Goal: Navigation & Orientation: Find specific page/section

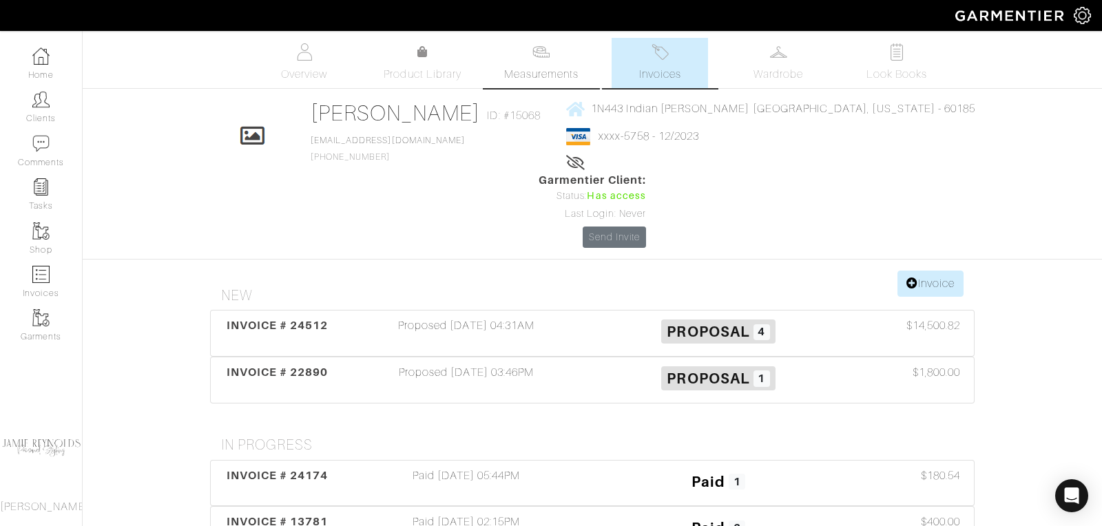
click at [536, 59] on img at bounding box center [540, 51] width 17 height 17
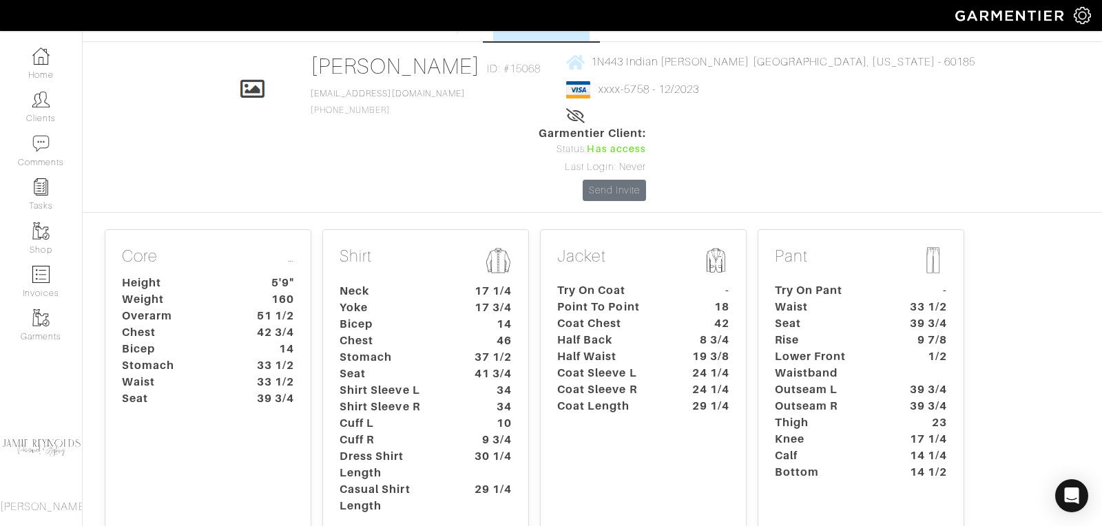
scroll to position [56, 0]
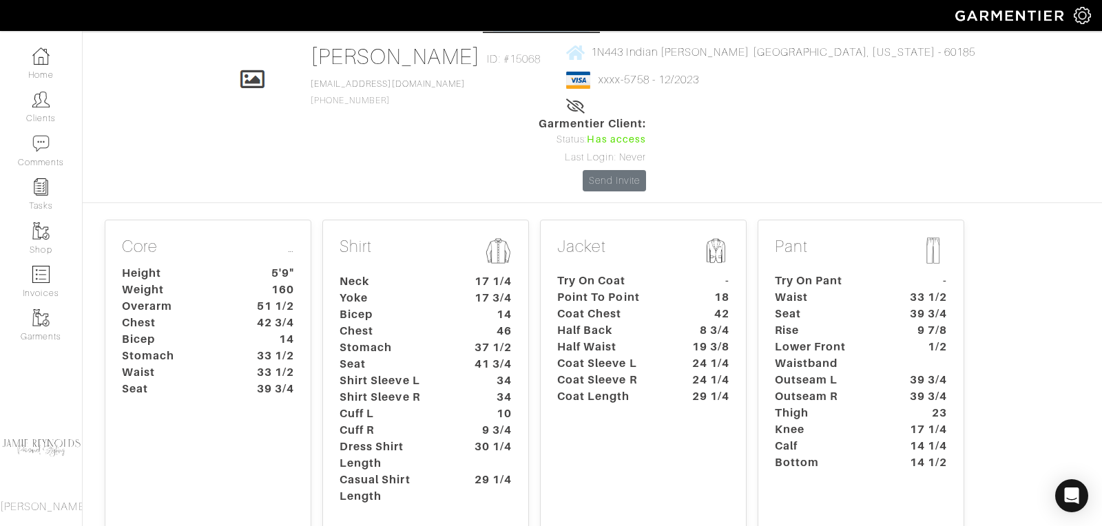
click at [412, 323] on dt "Chest" at bounding box center [393, 331] width 129 height 17
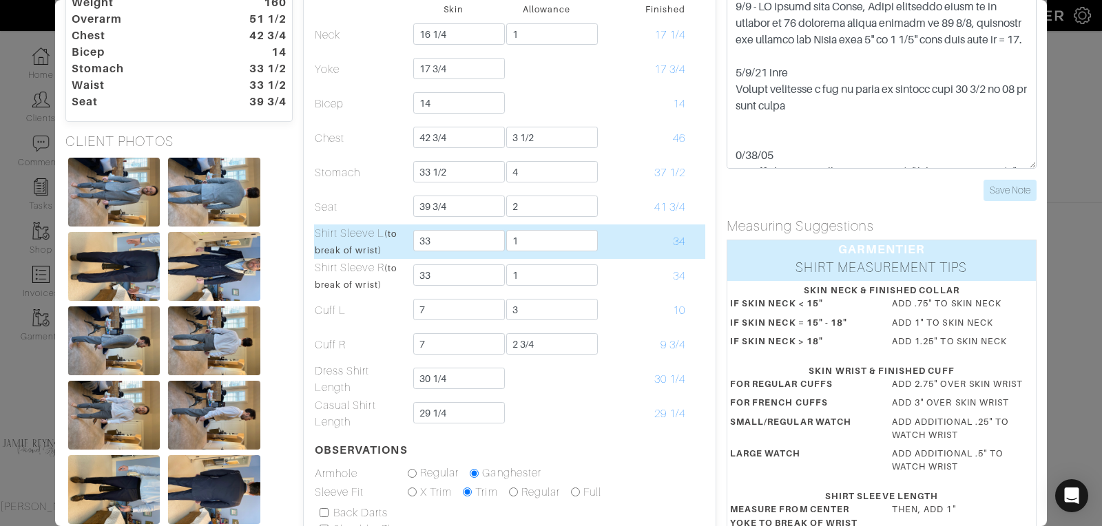
scroll to position [0, 0]
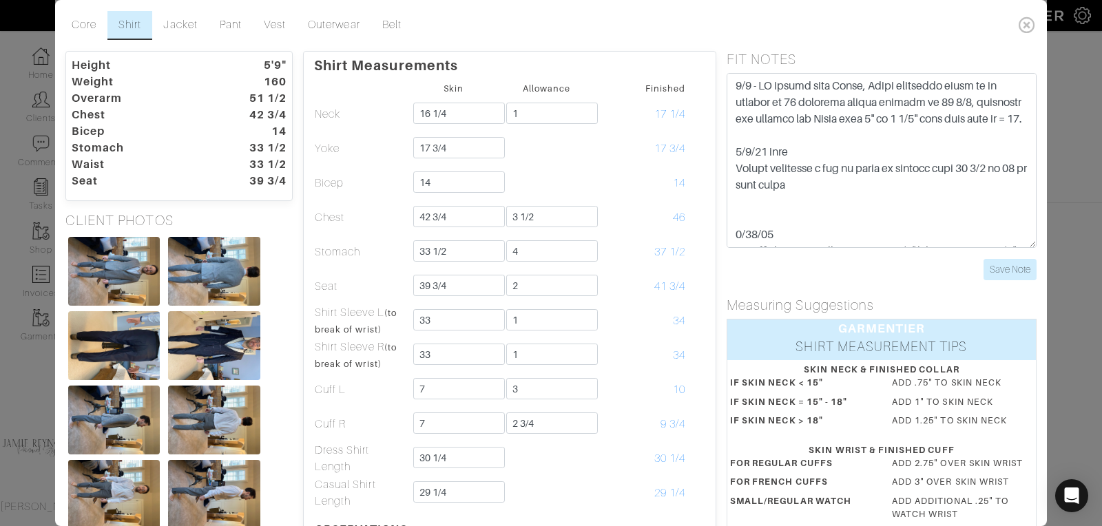
click at [1029, 19] on icon at bounding box center [1027, 25] width 28 height 28
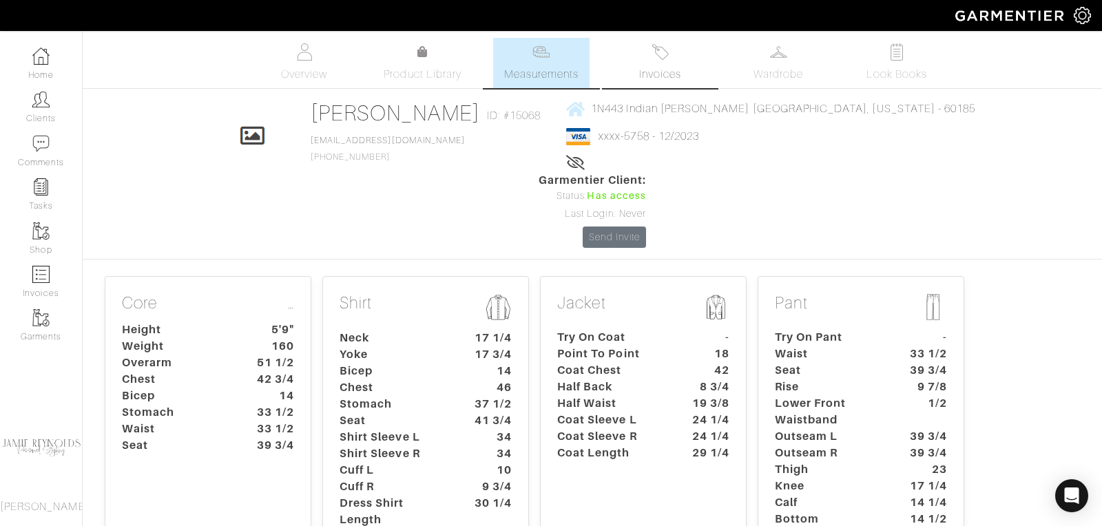
click at [665, 66] on span "Invoices" at bounding box center [660, 74] width 42 height 17
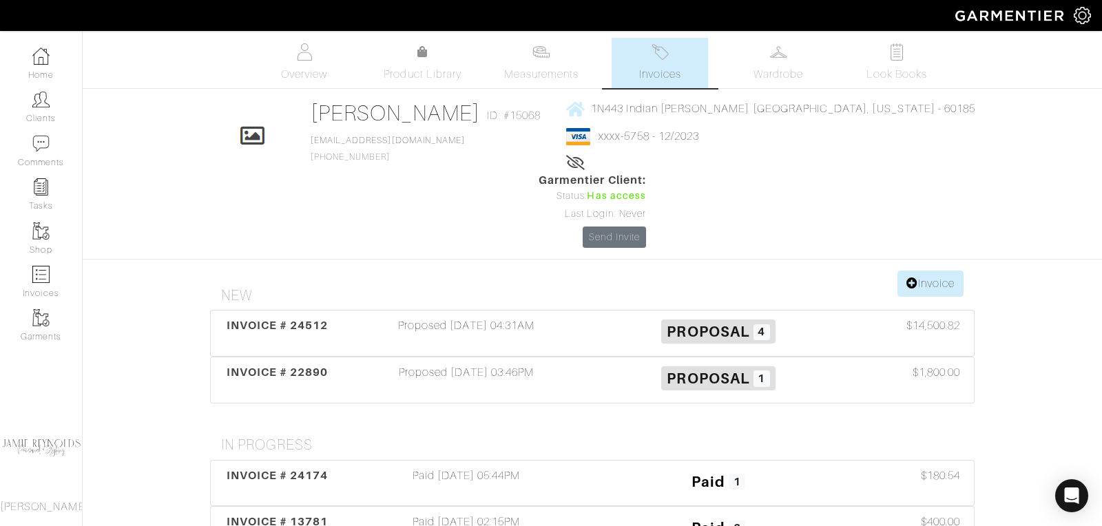
click at [665, 64] on link "Invoices" at bounding box center [660, 63] width 96 height 50
click at [667, 54] on img at bounding box center [660, 51] width 17 height 17
click at [769, 62] on link "Wardrobe" at bounding box center [778, 63] width 96 height 50
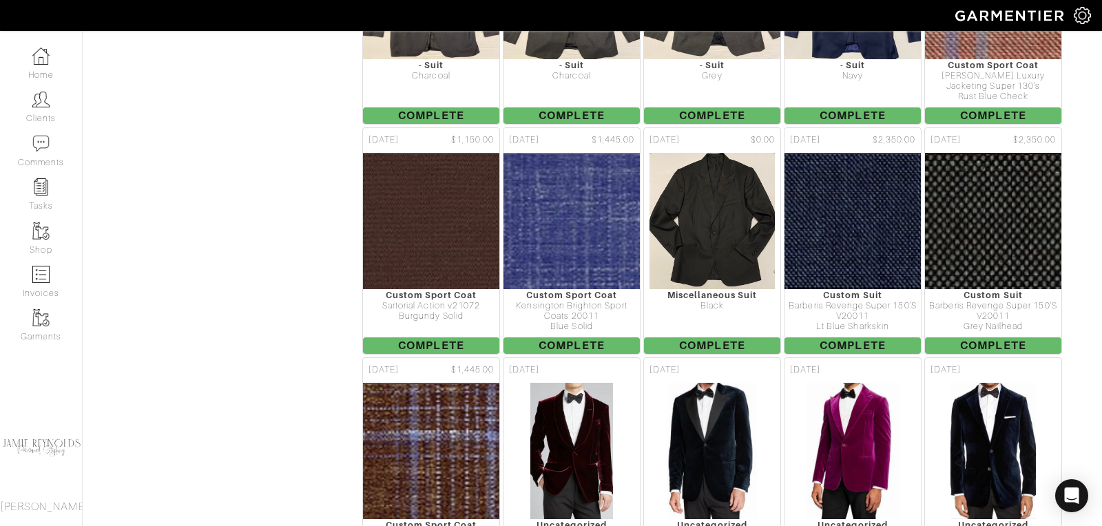
scroll to position [11075, 0]
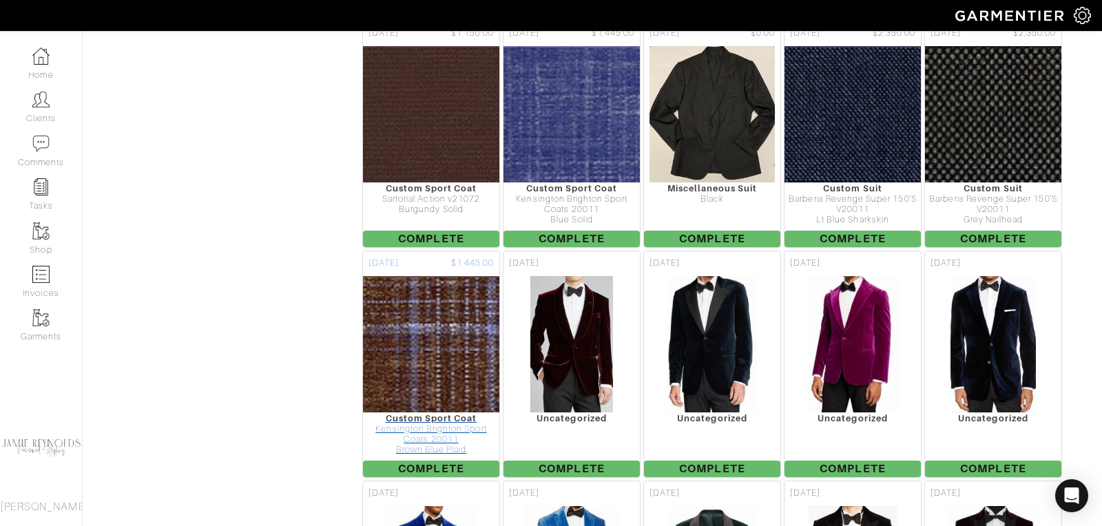
click at [464, 281] on img at bounding box center [432, 344] width 476 height 138
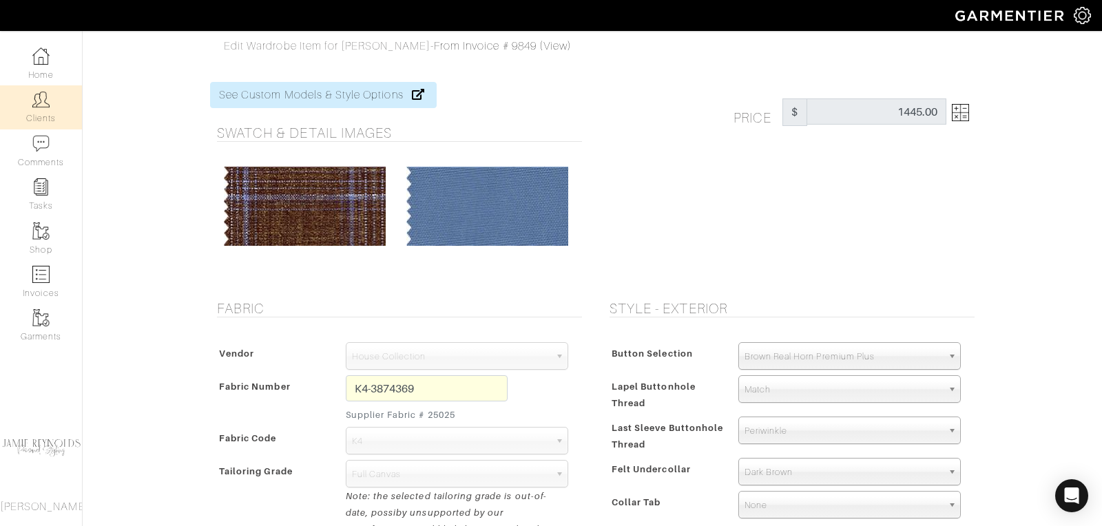
click at [40, 108] on link "Clients" at bounding box center [41, 106] width 82 height 43
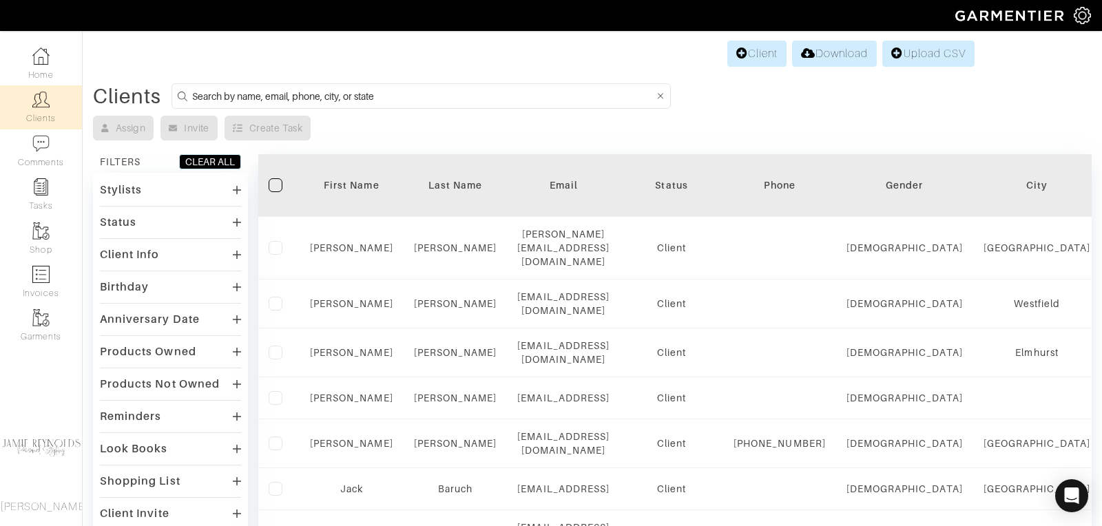
click at [198, 96] on input at bounding box center [422, 95] width 461 height 17
type input "tim mcenery"
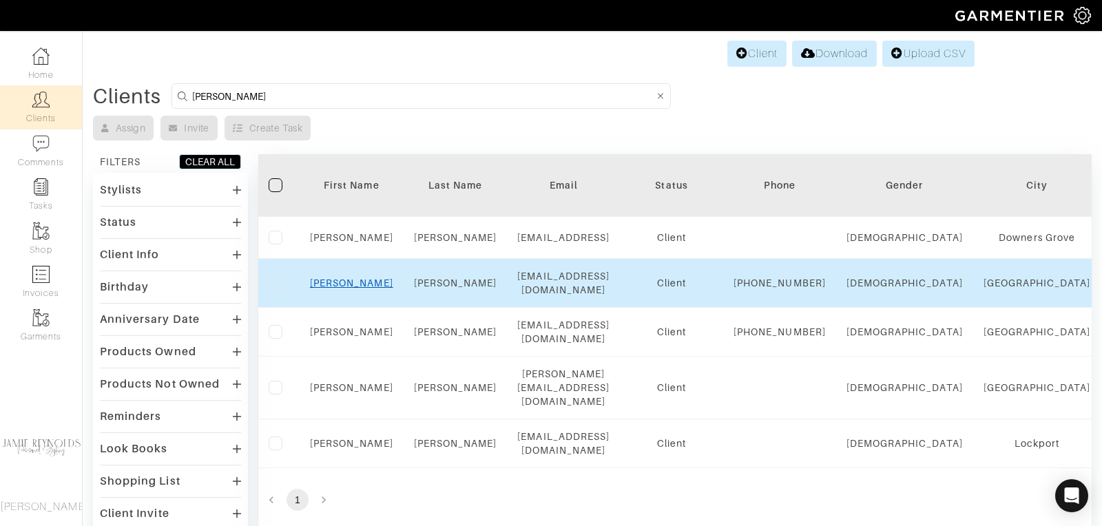
click at [351, 289] on link "Tim" at bounding box center [351, 283] width 83 height 11
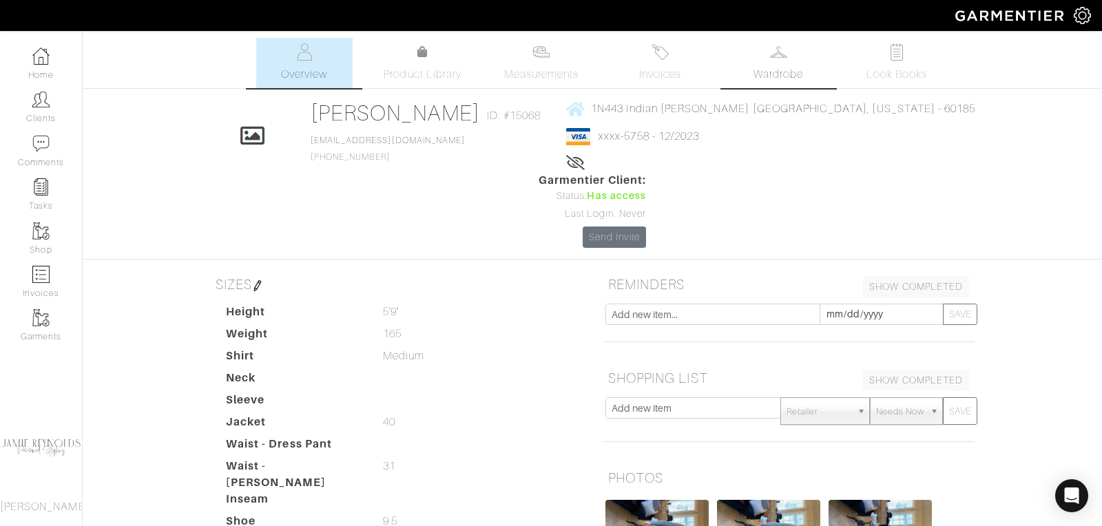
click at [775, 69] on span "Wardrobe" at bounding box center [778, 74] width 50 height 17
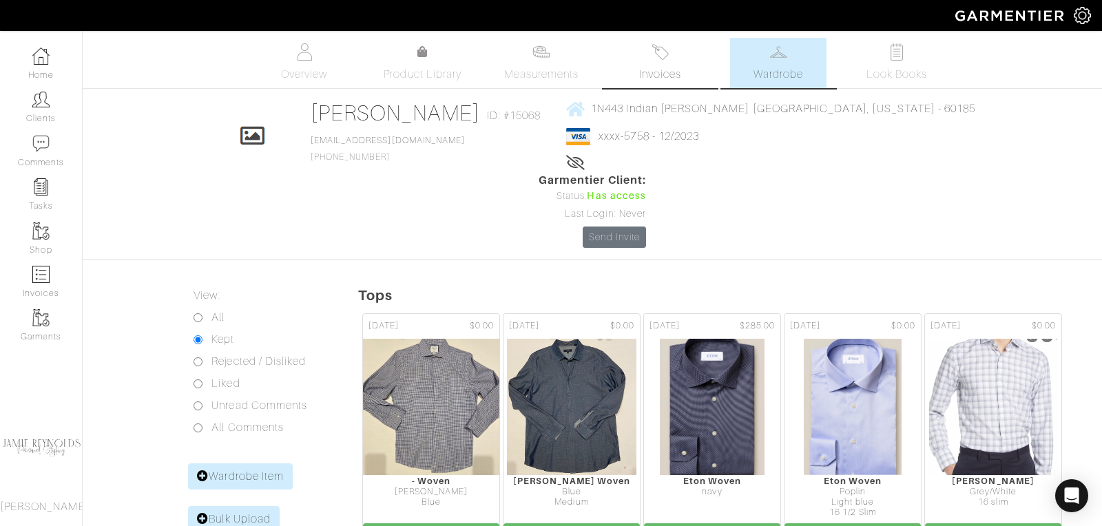
click at [673, 56] on link "Invoices" at bounding box center [660, 63] width 96 height 50
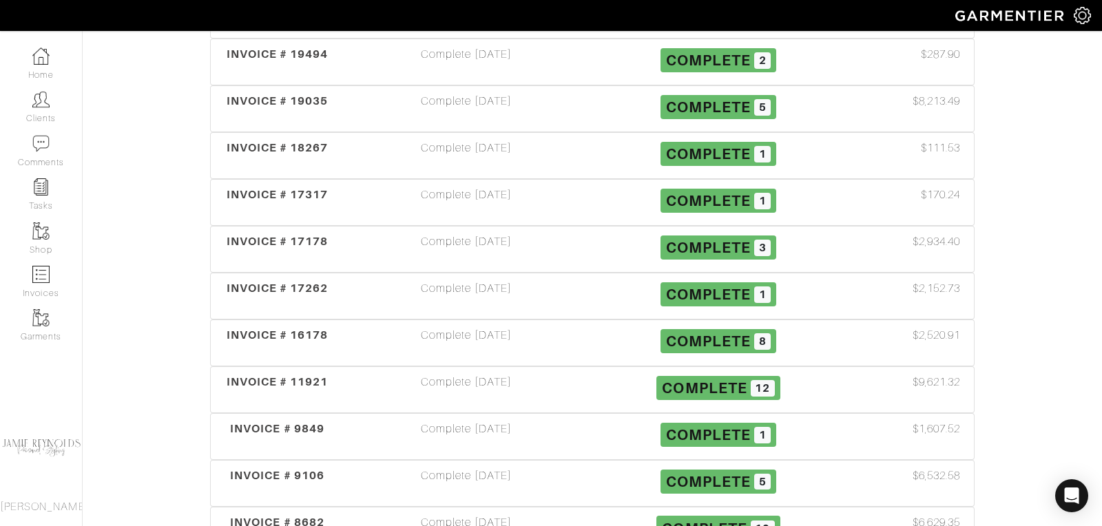
scroll to position [795, 0]
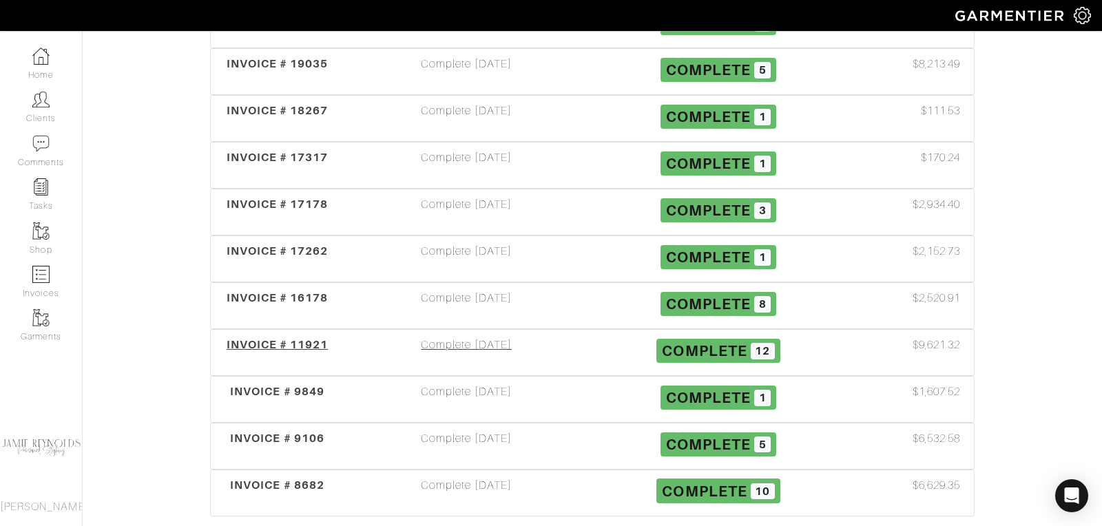
click at [263, 337] on div "INVOICE # 11921" at bounding box center [277, 353] width 126 height 32
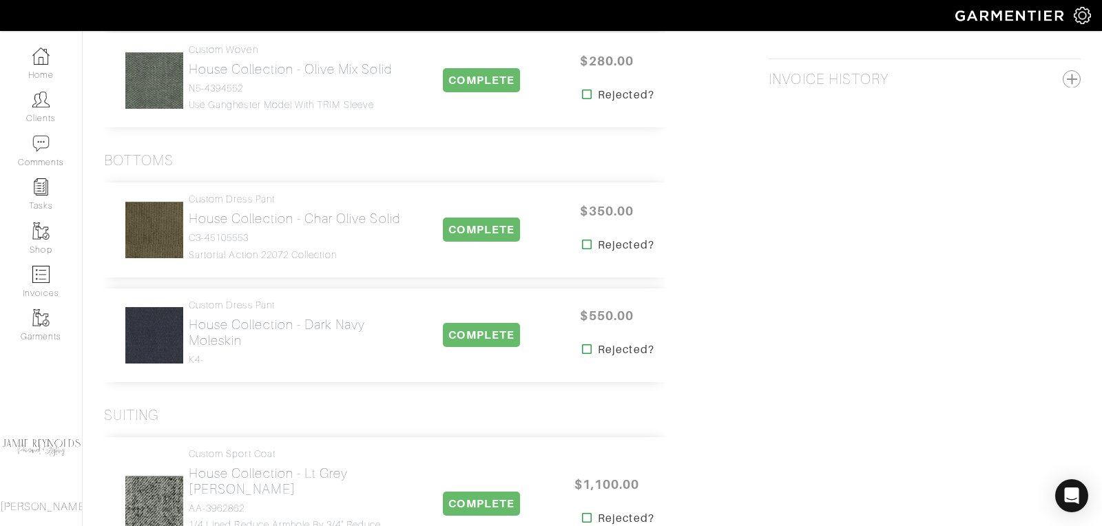
scroll to position [1125, 0]
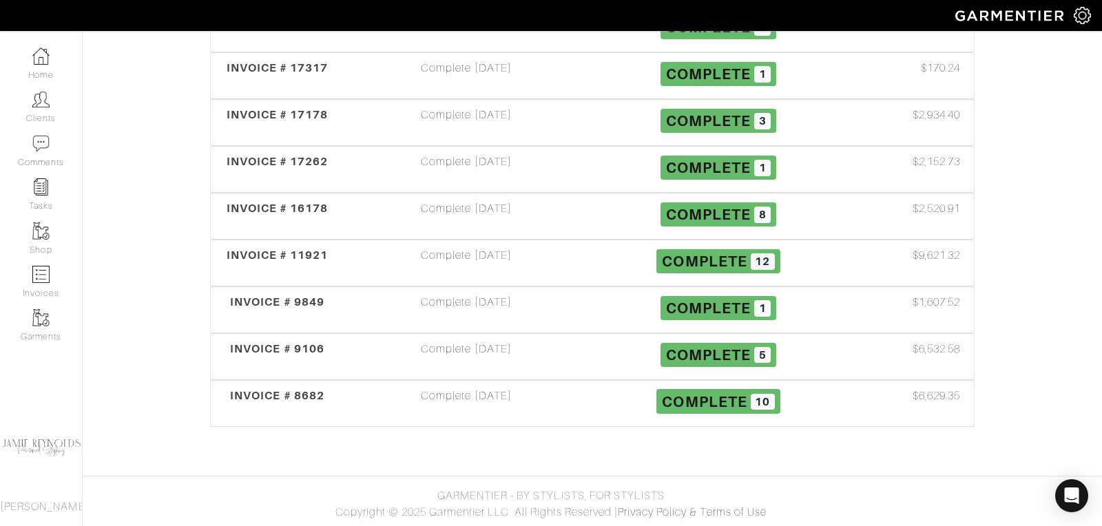
scroll to position [795, 0]
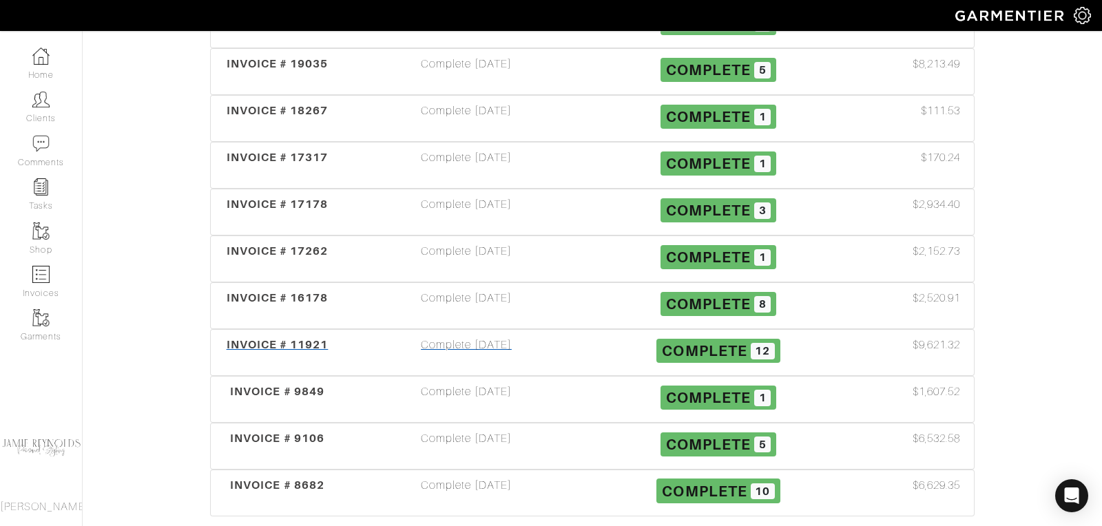
click at [291, 338] on span "INVOICE # 11921" at bounding box center [278, 344] width 102 height 13
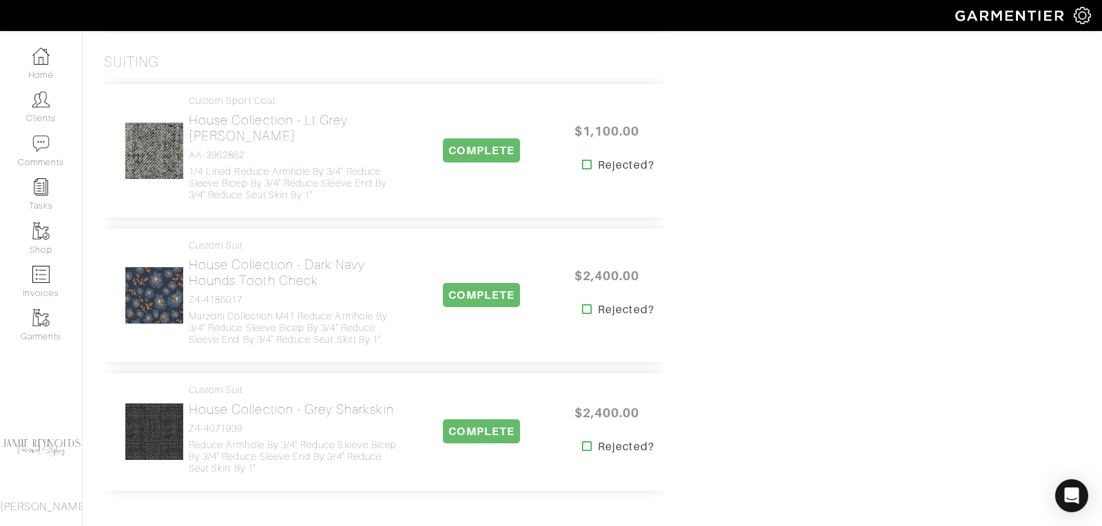
scroll to position [1371, 0]
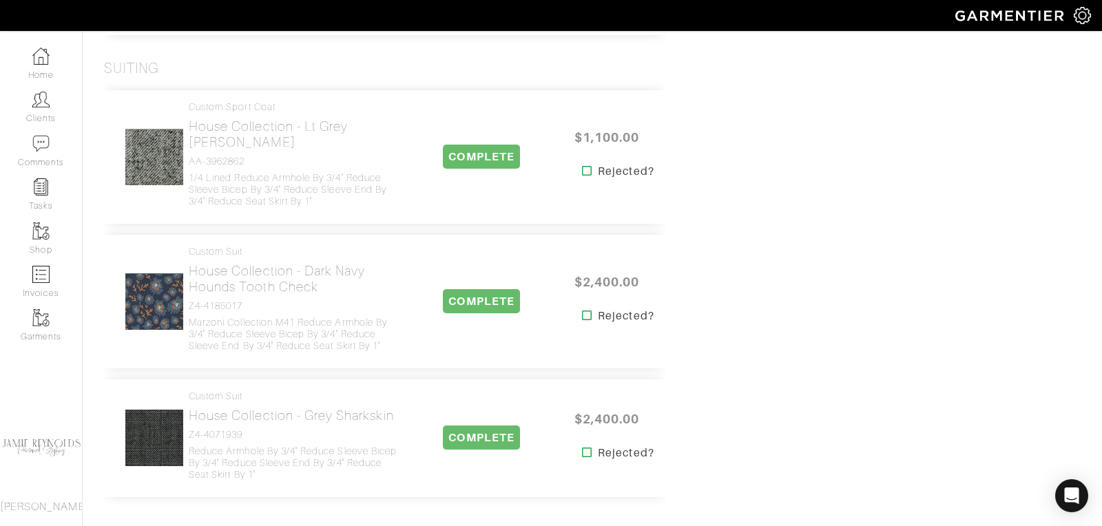
scroll to position [795, 0]
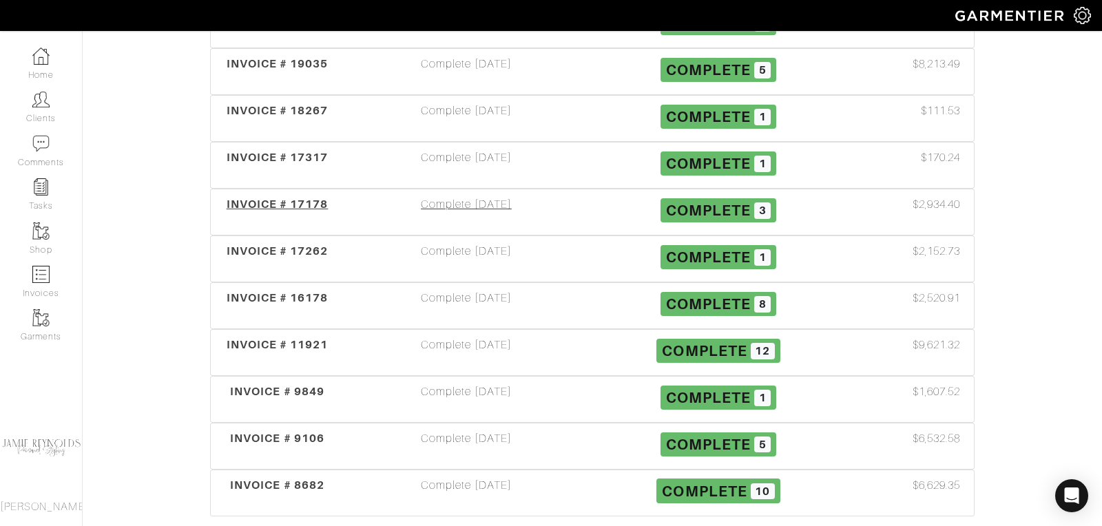
click at [281, 198] on span "INVOICE # 17178" at bounding box center [278, 204] width 102 height 13
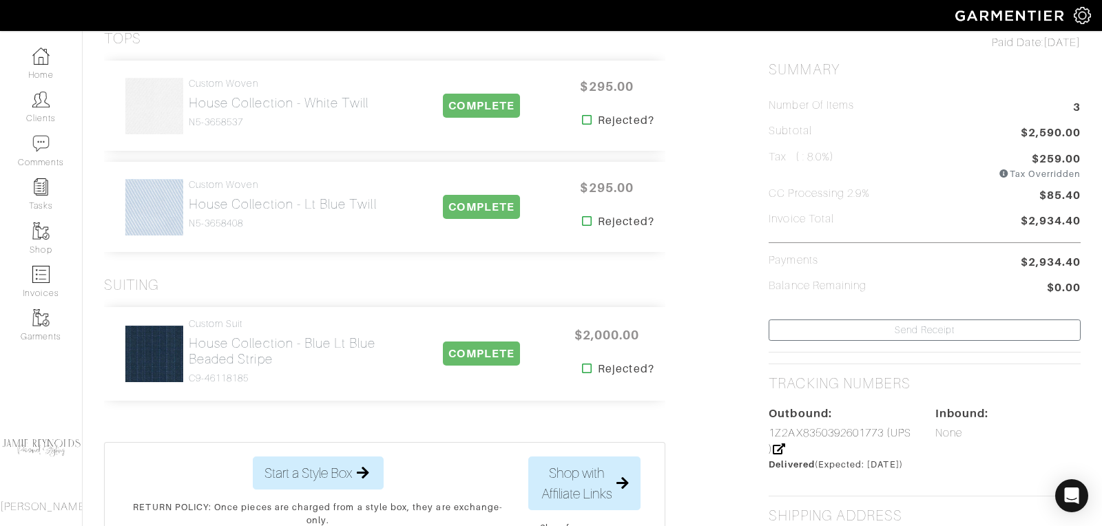
scroll to position [300, 0]
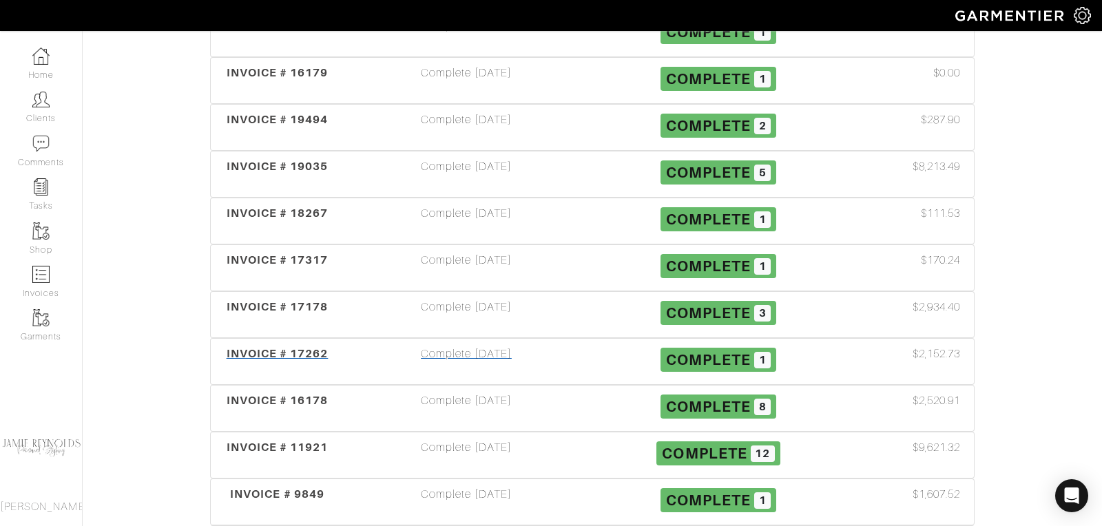
scroll to position [691, 0]
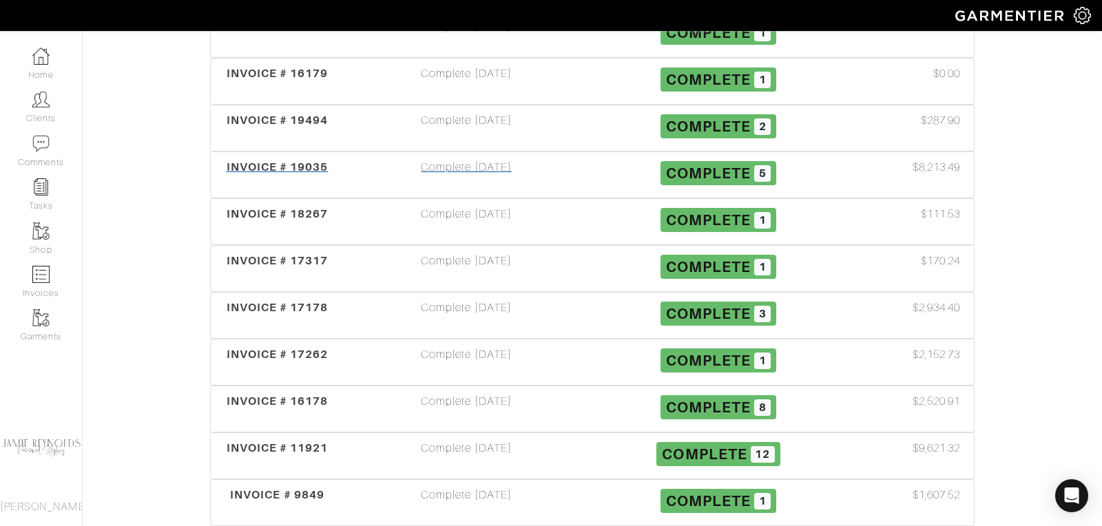
click at [259, 160] on span "INVOICE # 19035" at bounding box center [278, 166] width 102 height 13
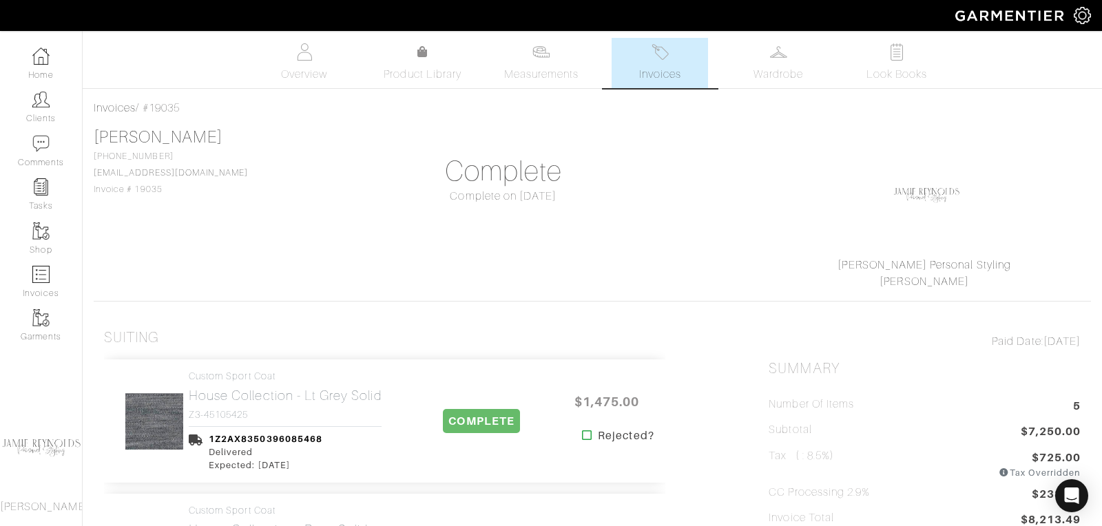
click at [643, 64] on link "Invoices" at bounding box center [660, 63] width 96 height 50
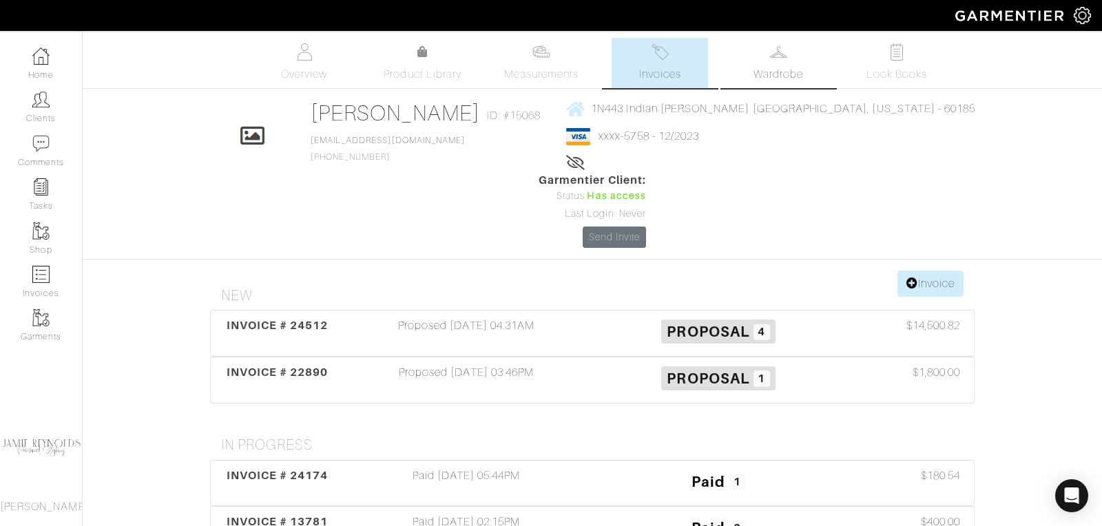
click at [786, 63] on link "Wardrobe" at bounding box center [778, 63] width 96 height 50
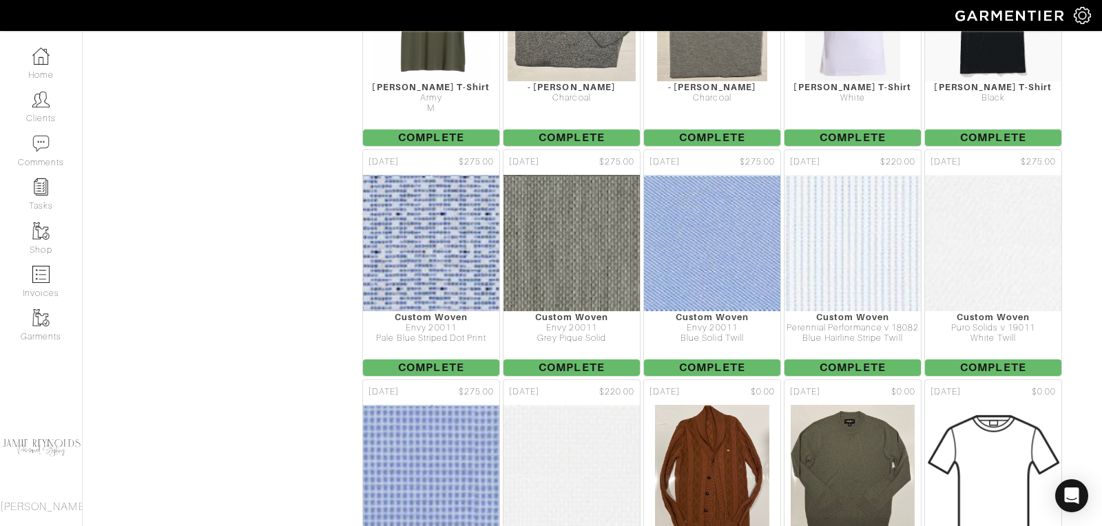
scroll to position [2698, 0]
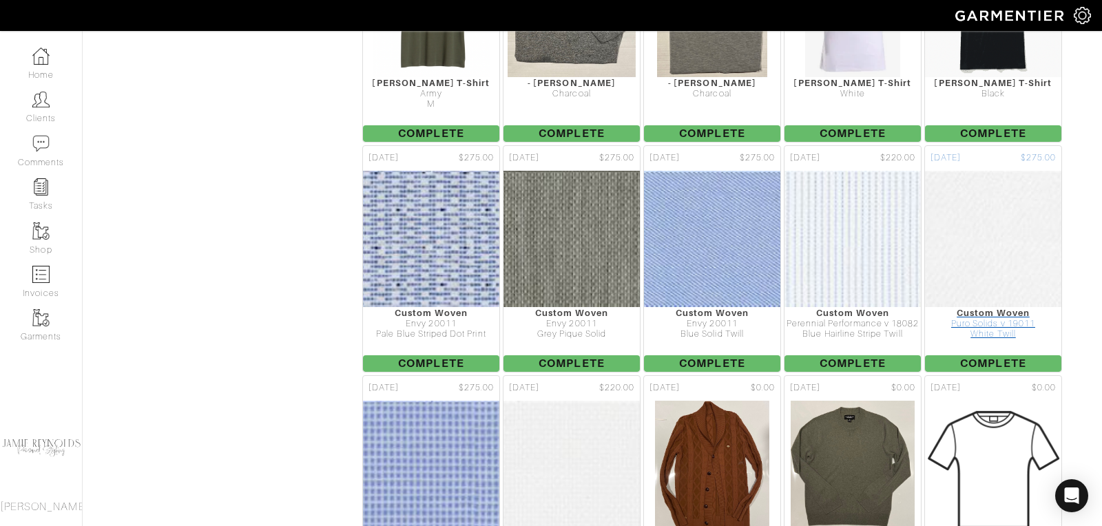
click at [1014, 170] on img at bounding box center [993, 239] width 476 height 138
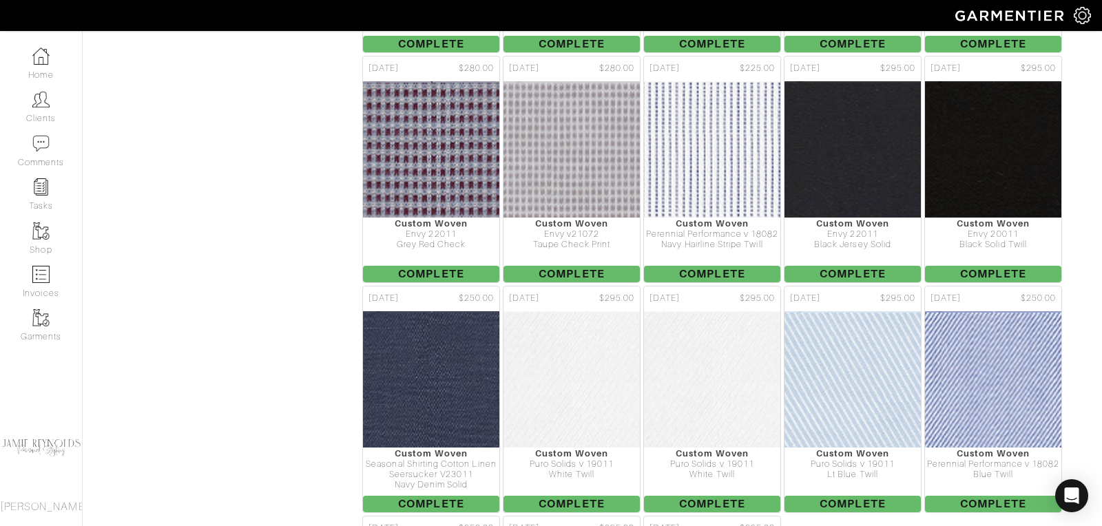
scroll to position [3709, 0]
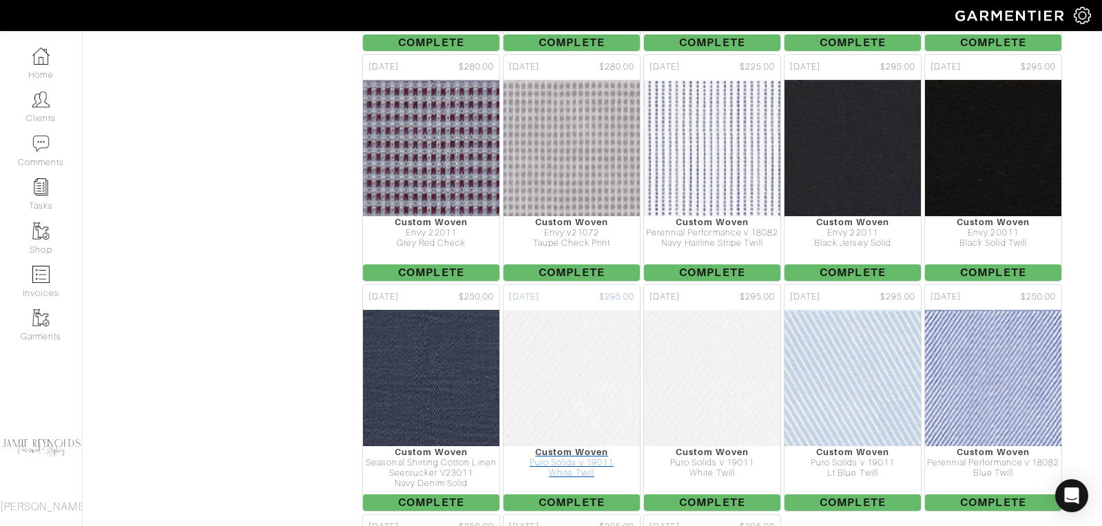
click at [570, 321] on img at bounding box center [572, 378] width 478 height 138
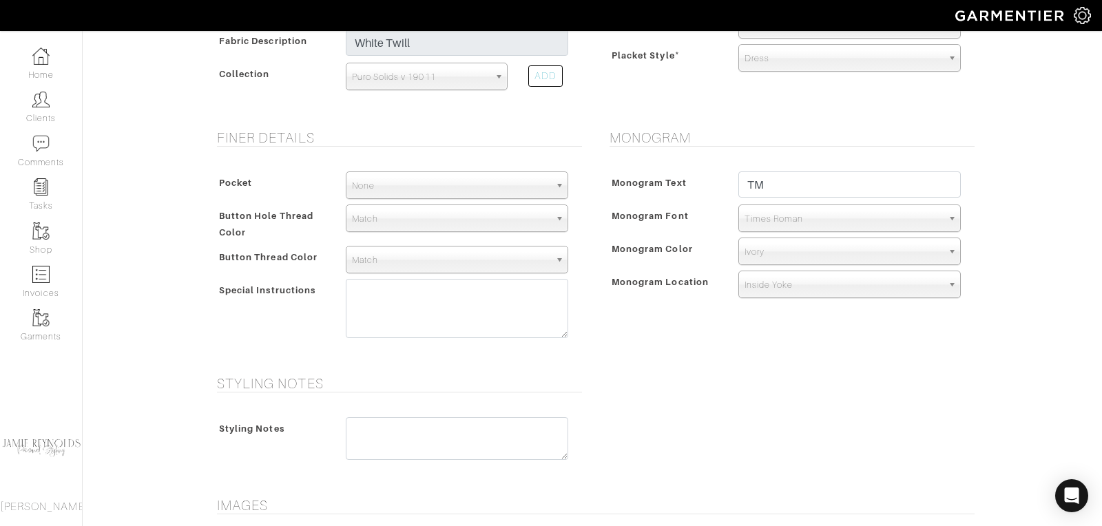
scroll to position [432, 0]
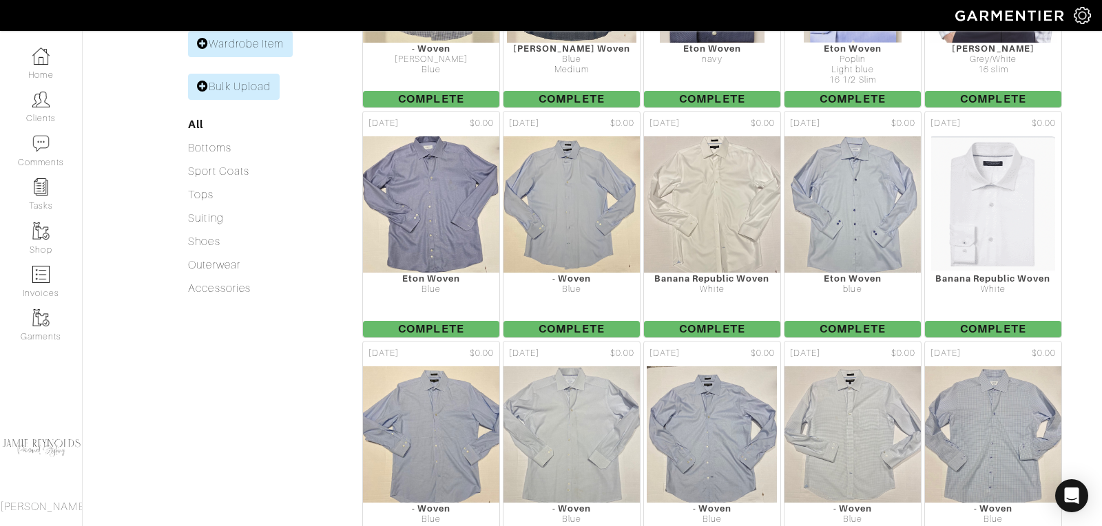
scroll to position [3709, 0]
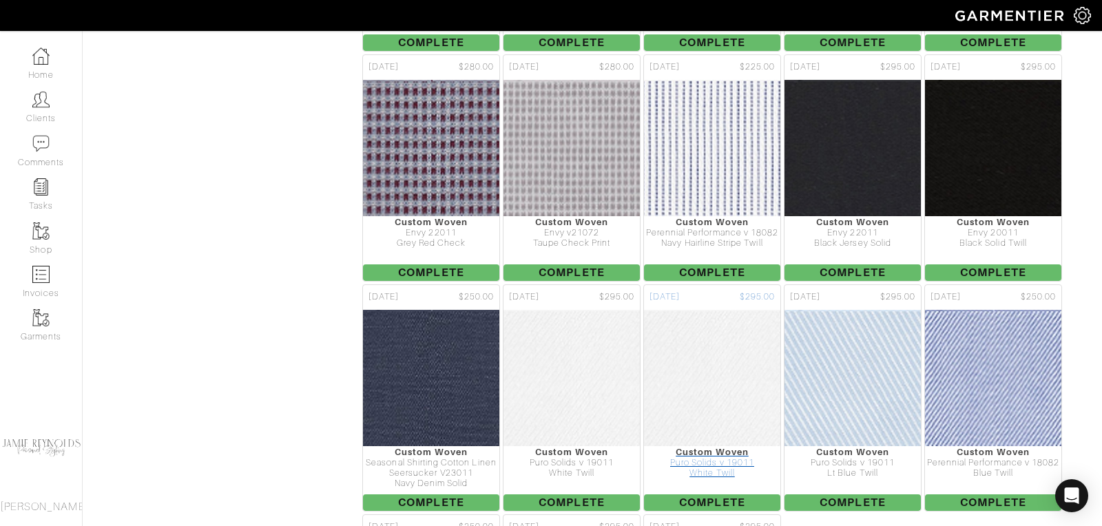
click at [700, 322] on img at bounding box center [712, 378] width 478 height 138
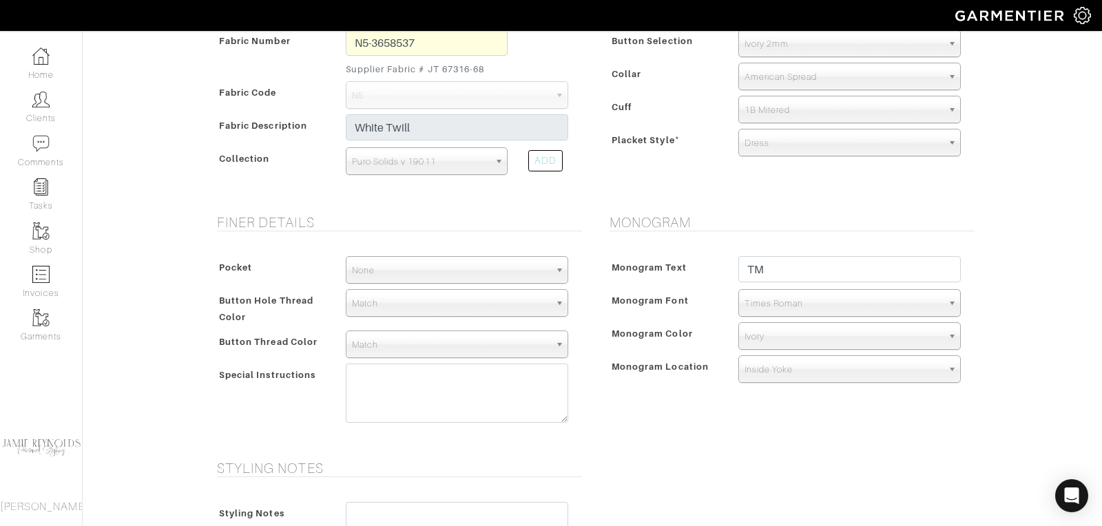
scroll to position [390, 0]
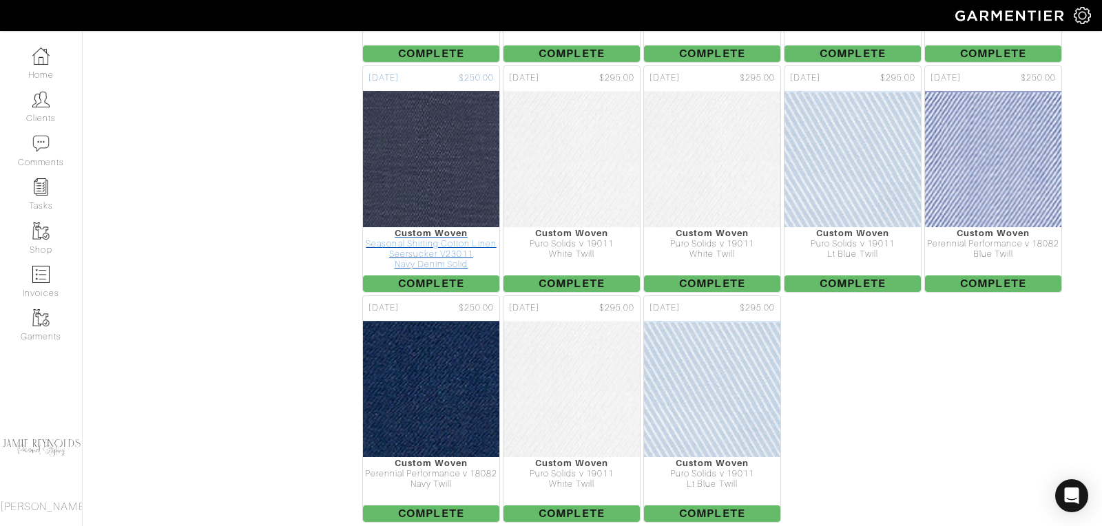
scroll to position [3965, 0]
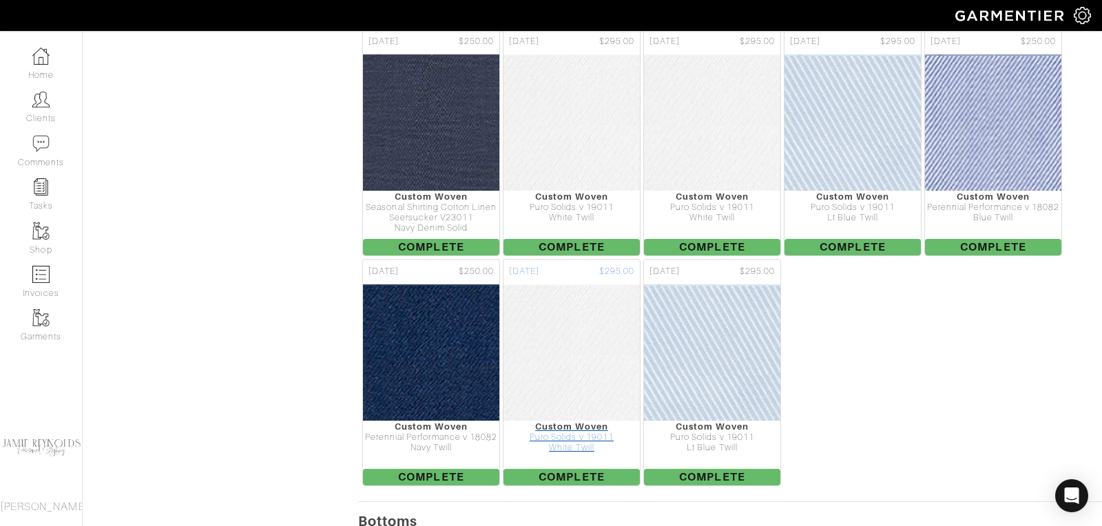
click at [554, 284] on img at bounding box center [572, 353] width 478 height 138
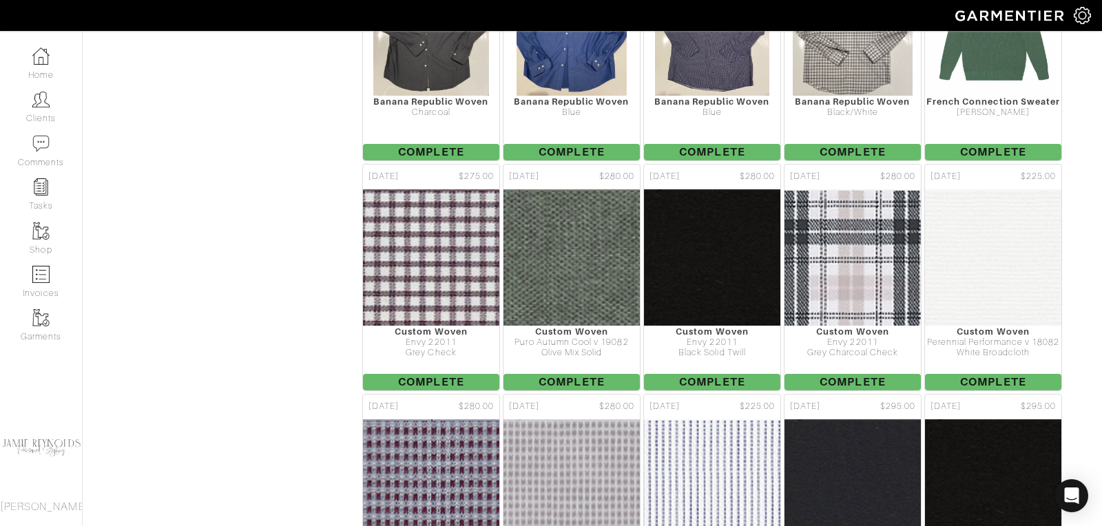
scroll to position [3315, 0]
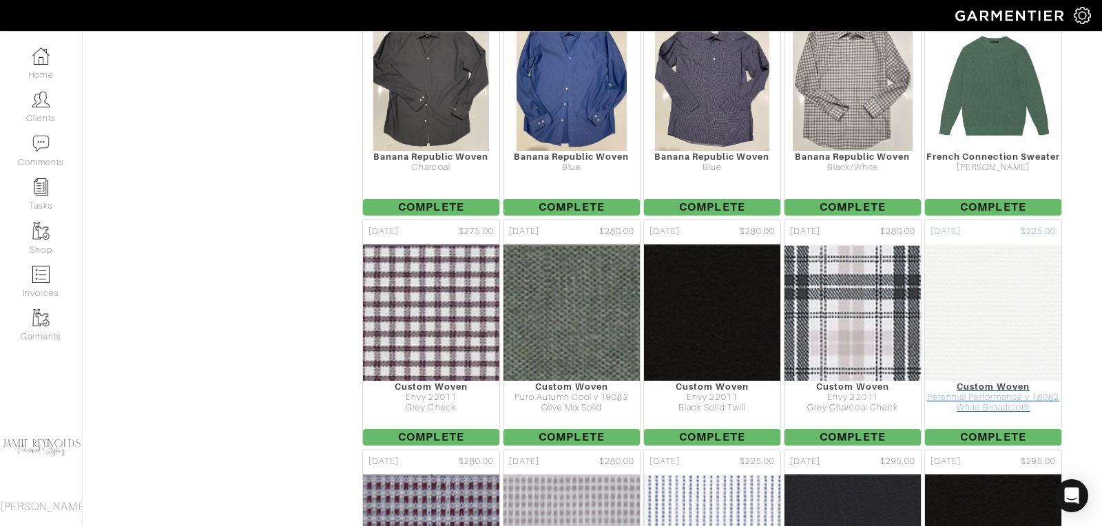
click at [1003, 247] on img at bounding box center [993, 313] width 478 height 138
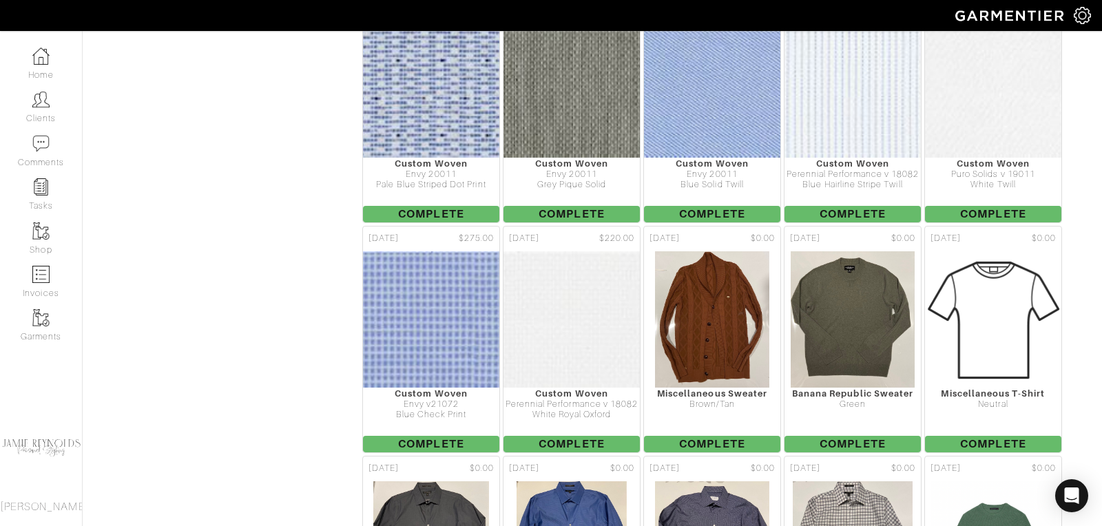
scroll to position [2842, 0]
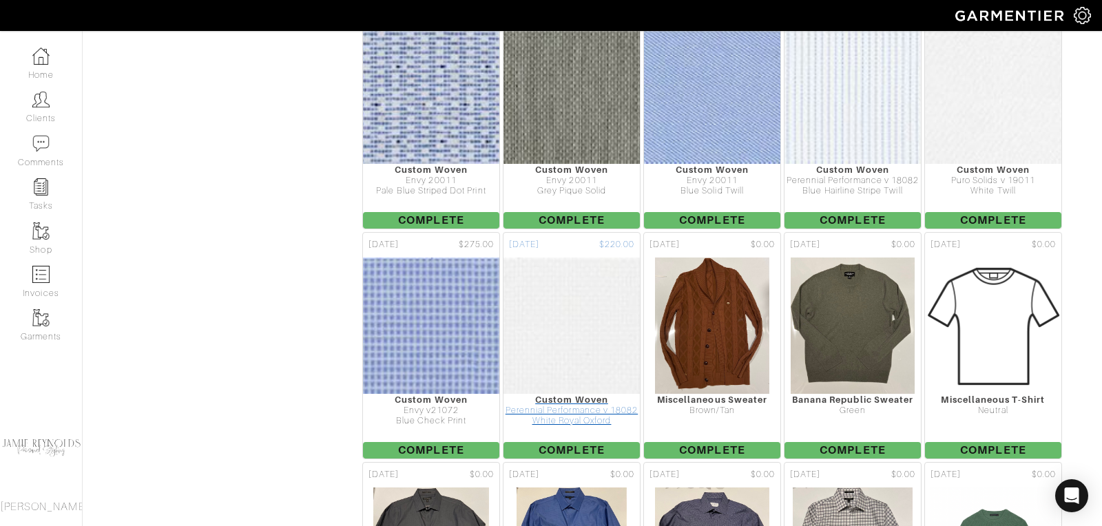
click at [575, 257] on img at bounding box center [572, 326] width 476 height 138
